Goal: Register for event/course

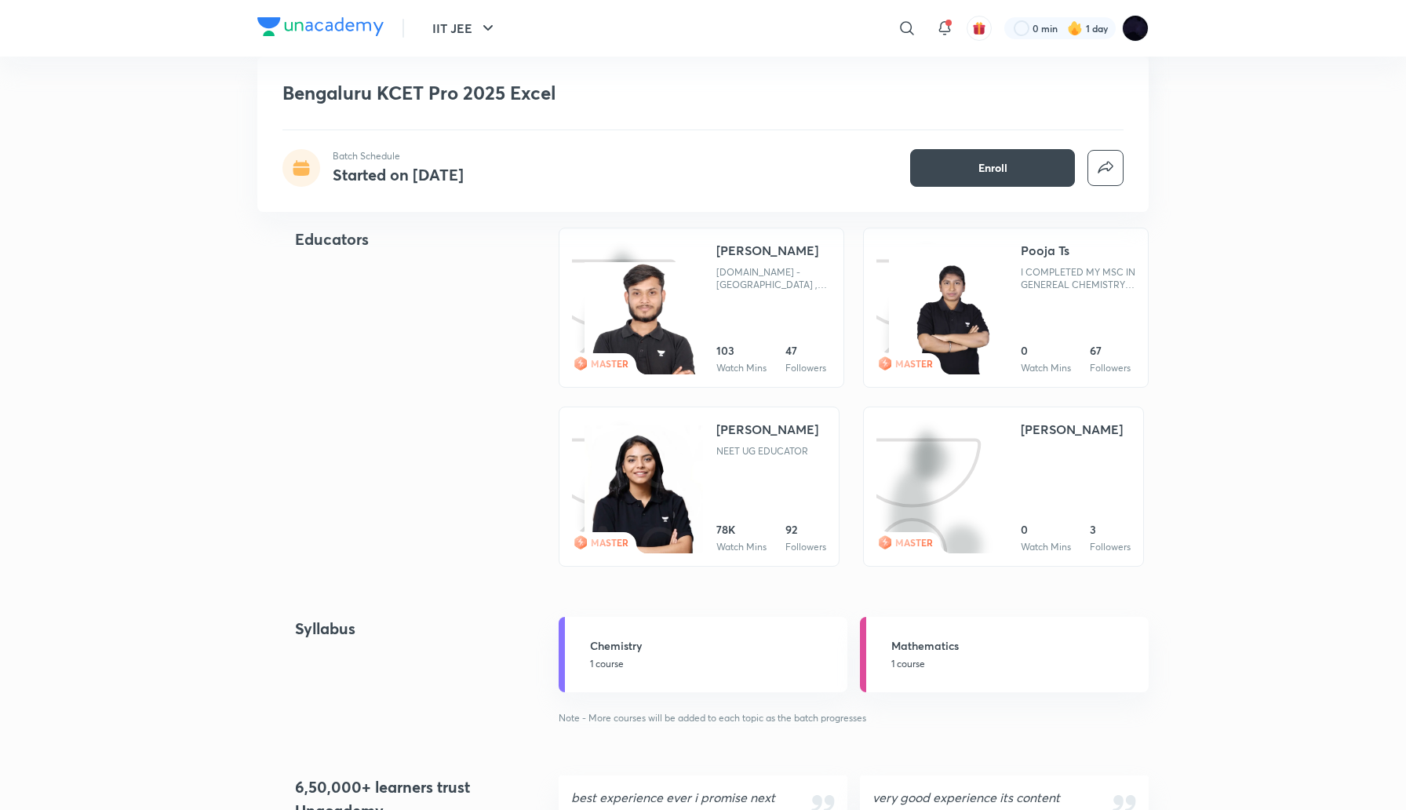
scroll to position [727, 0]
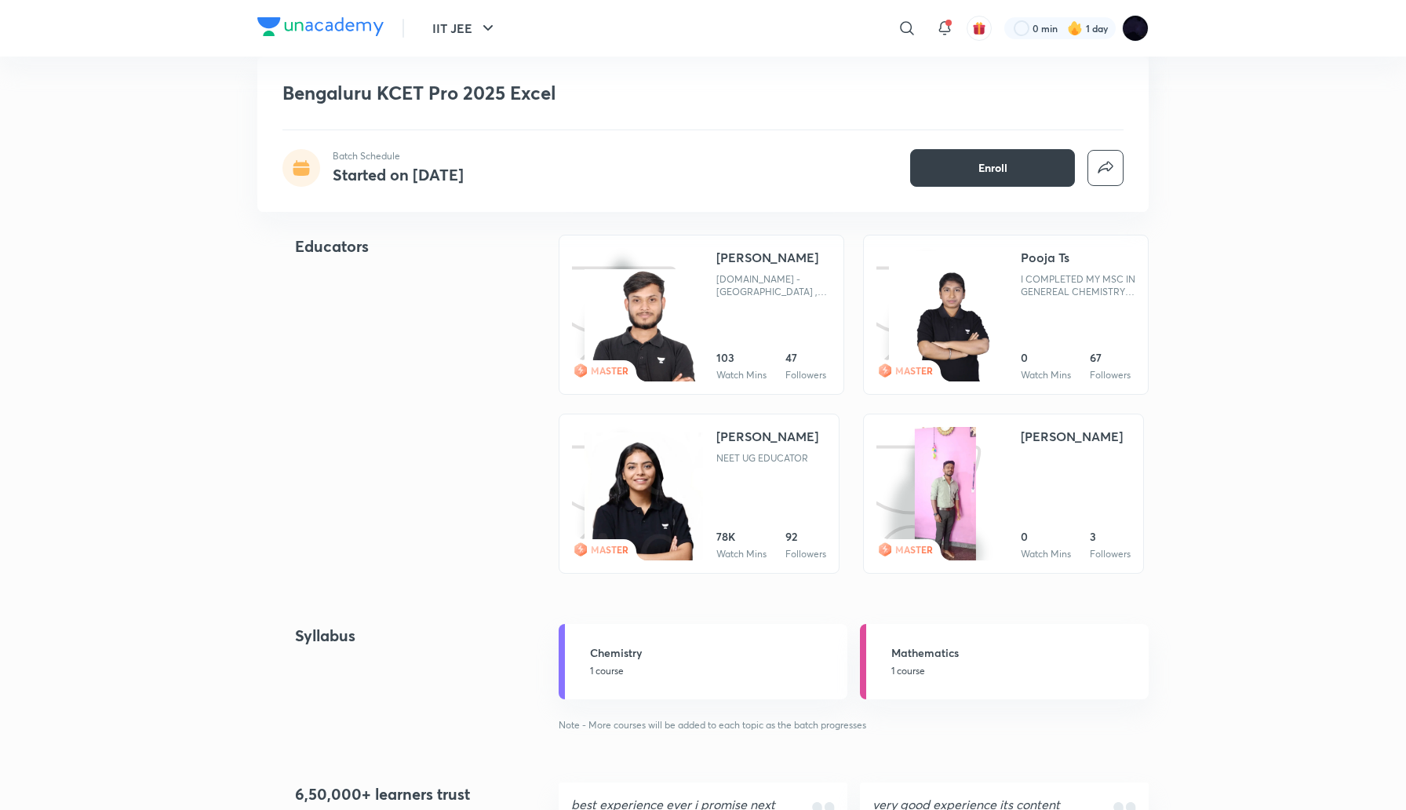
click at [963, 166] on button "Enroll" at bounding box center [992, 168] width 165 height 38
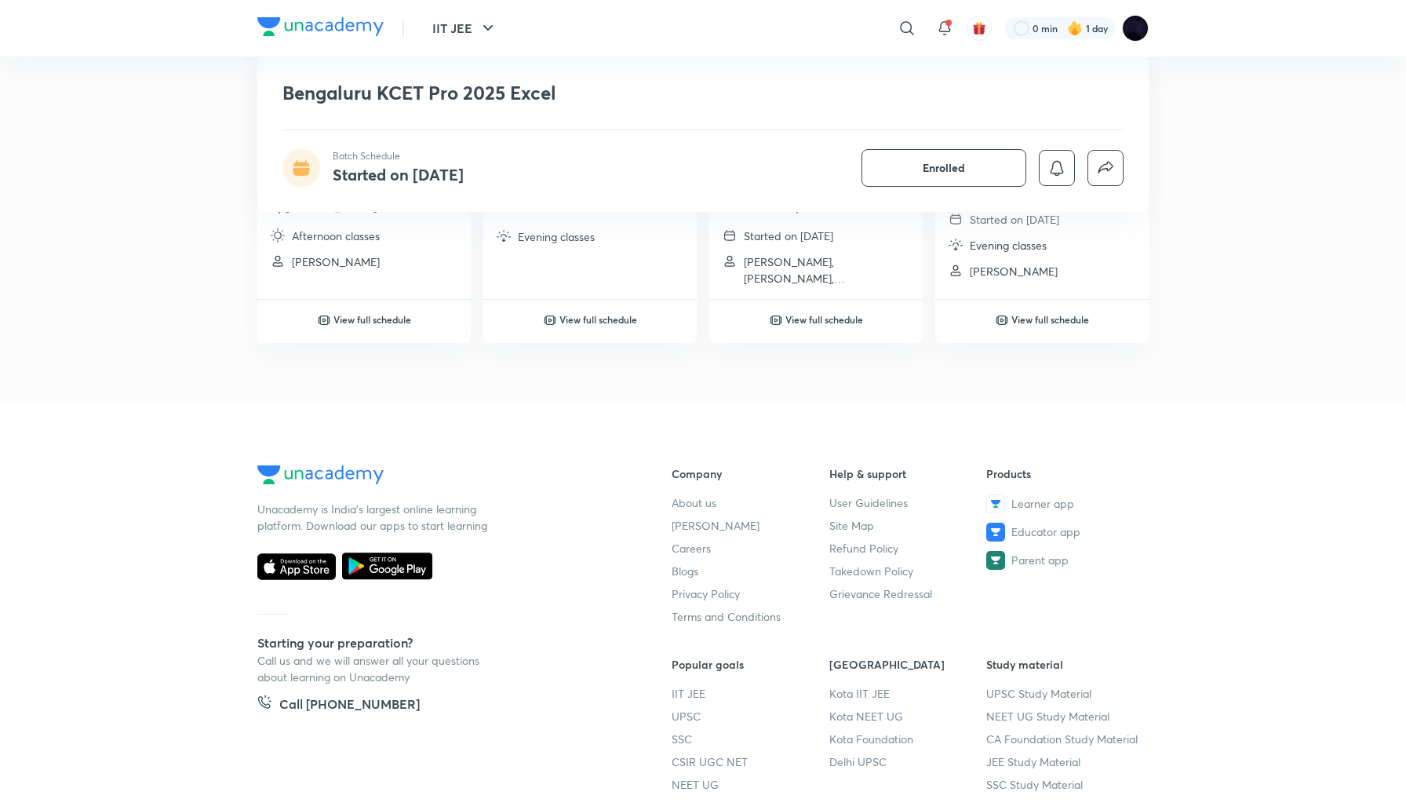
scroll to position [2073, 0]
